Goal: Task Accomplishment & Management: Manage account settings

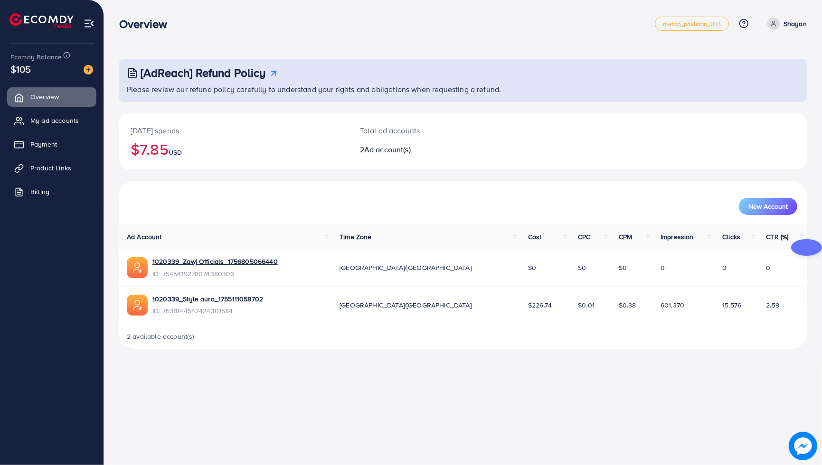
click at [49, 132] on ul "Overview My ad accounts Payment Product Links Billing" at bounding box center [52, 148] width 104 height 128
click at [48, 131] on ul "Overview My ad accounts Payment Product Links Billing" at bounding box center [52, 148] width 104 height 128
click at [46, 122] on span "My ad accounts" at bounding box center [57, 120] width 48 height 9
